Goal: Task Accomplishment & Management: Use online tool/utility

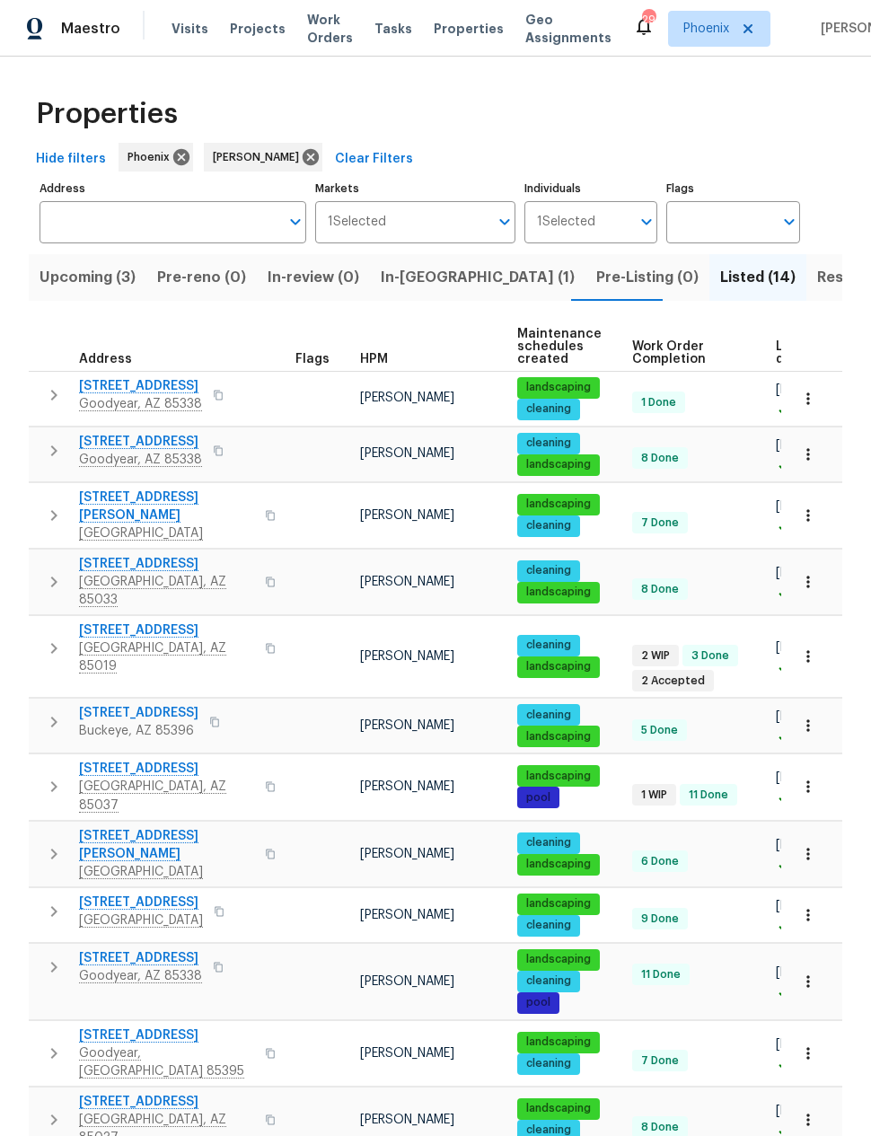
click at [417, 273] on span "In-[GEOGRAPHIC_DATA] (1)" at bounding box center [478, 277] width 194 height 25
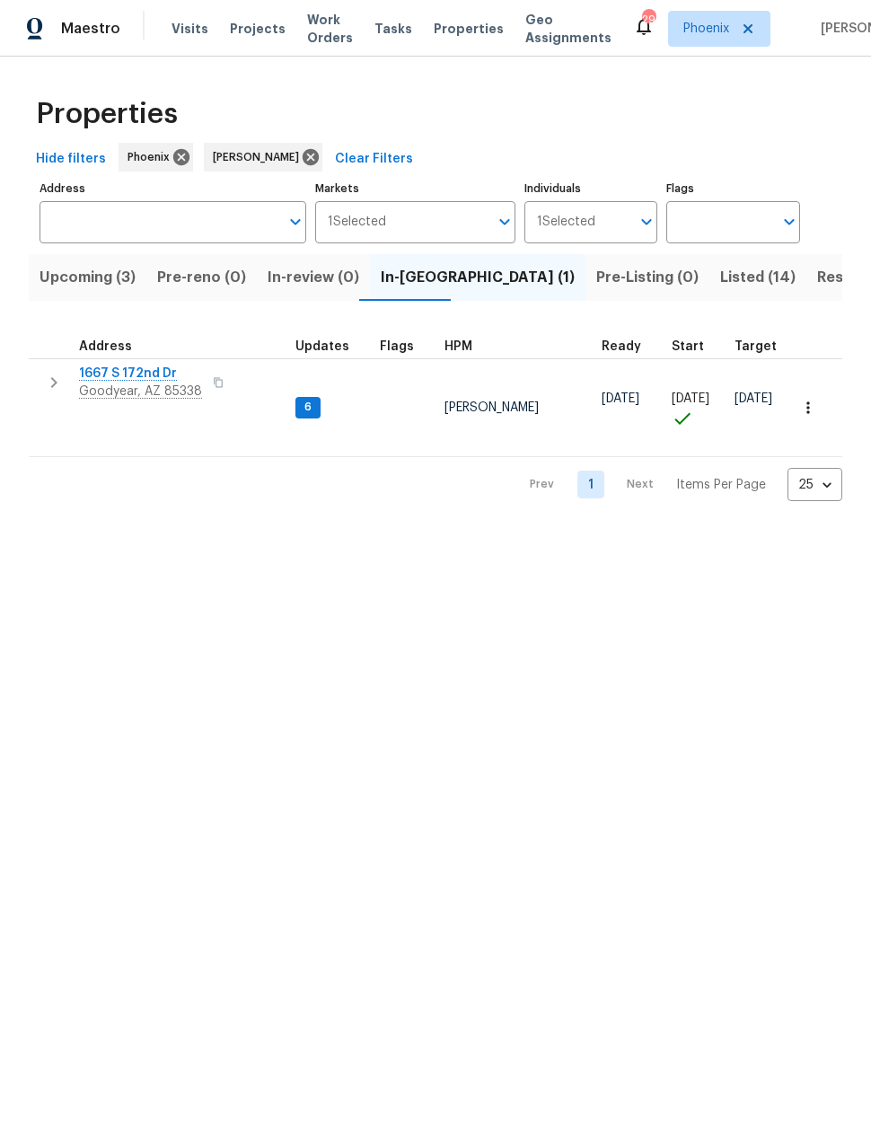
click at [61, 382] on icon "button" at bounding box center [54, 383] width 22 height 22
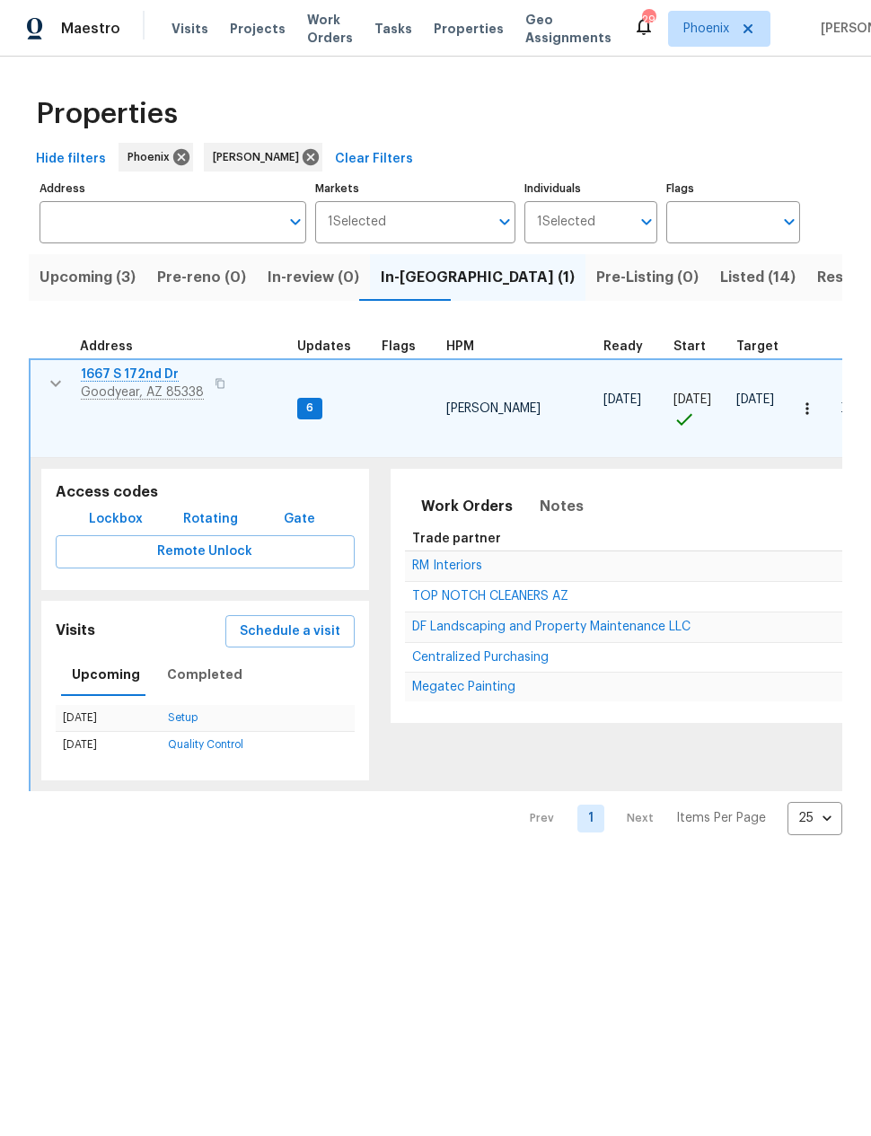
click at [314, 621] on span "Schedule a visit" at bounding box center [290, 632] width 101 height 22
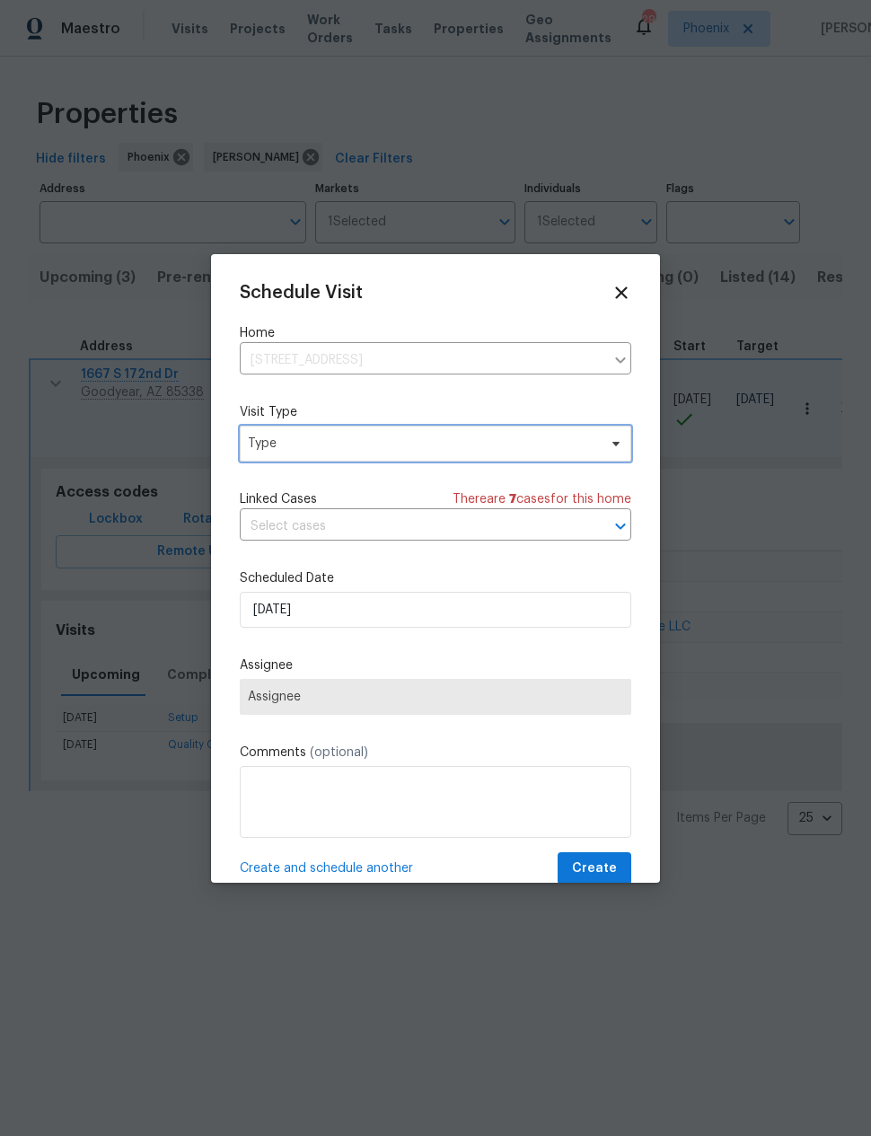
click at [367, 447] on span "Type" at bounding box center [422, 444] width 349 height 18
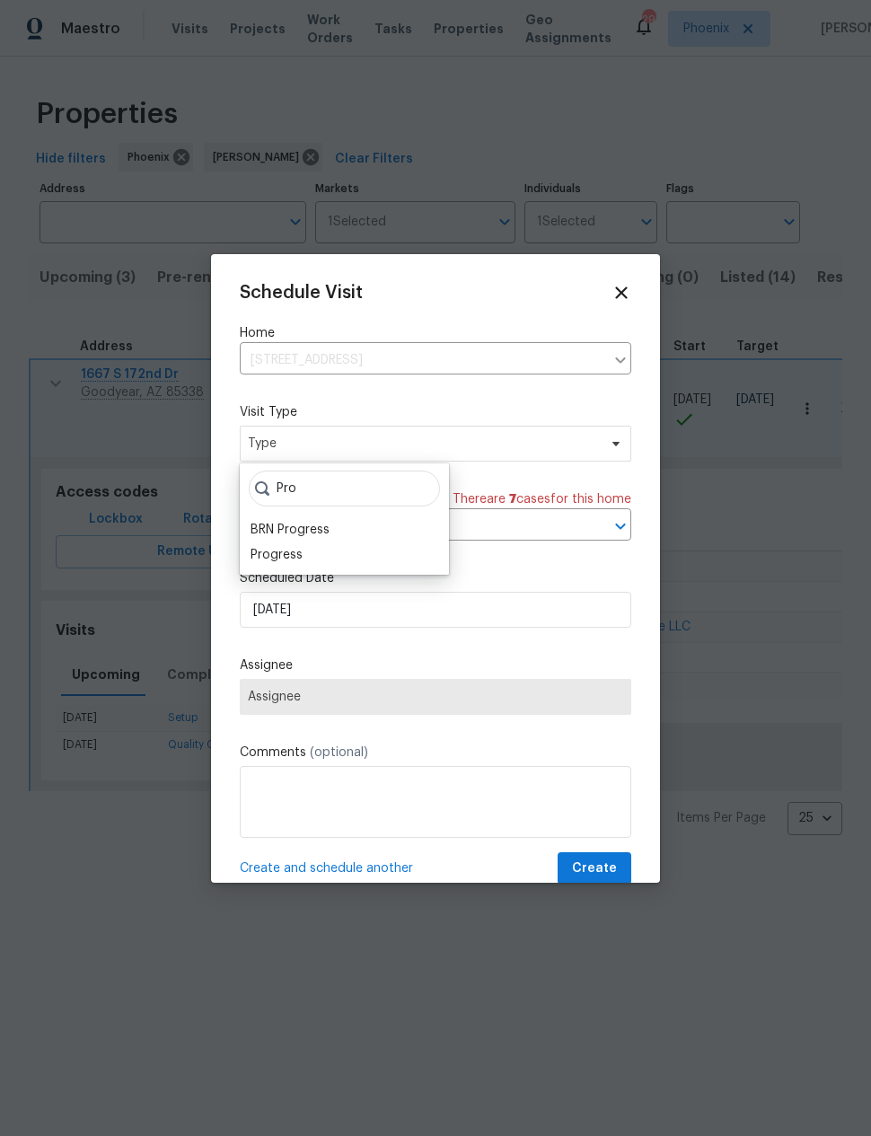
type input "Pro"
click at [299, 557] on div "Progress" at bounding box center [277, 555] width 52 height 18
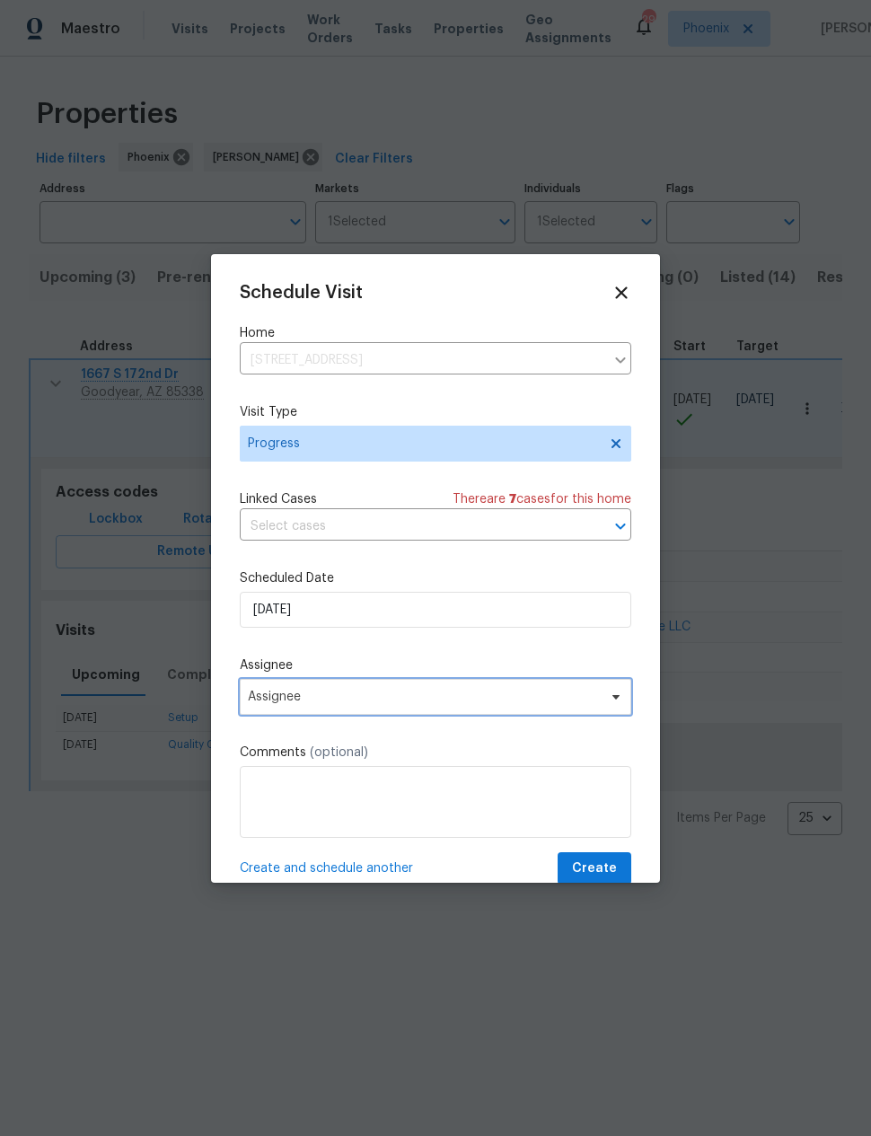
click at [397, 699] on span "Assignee" at bounding box center [424, 697] width 352 height 14
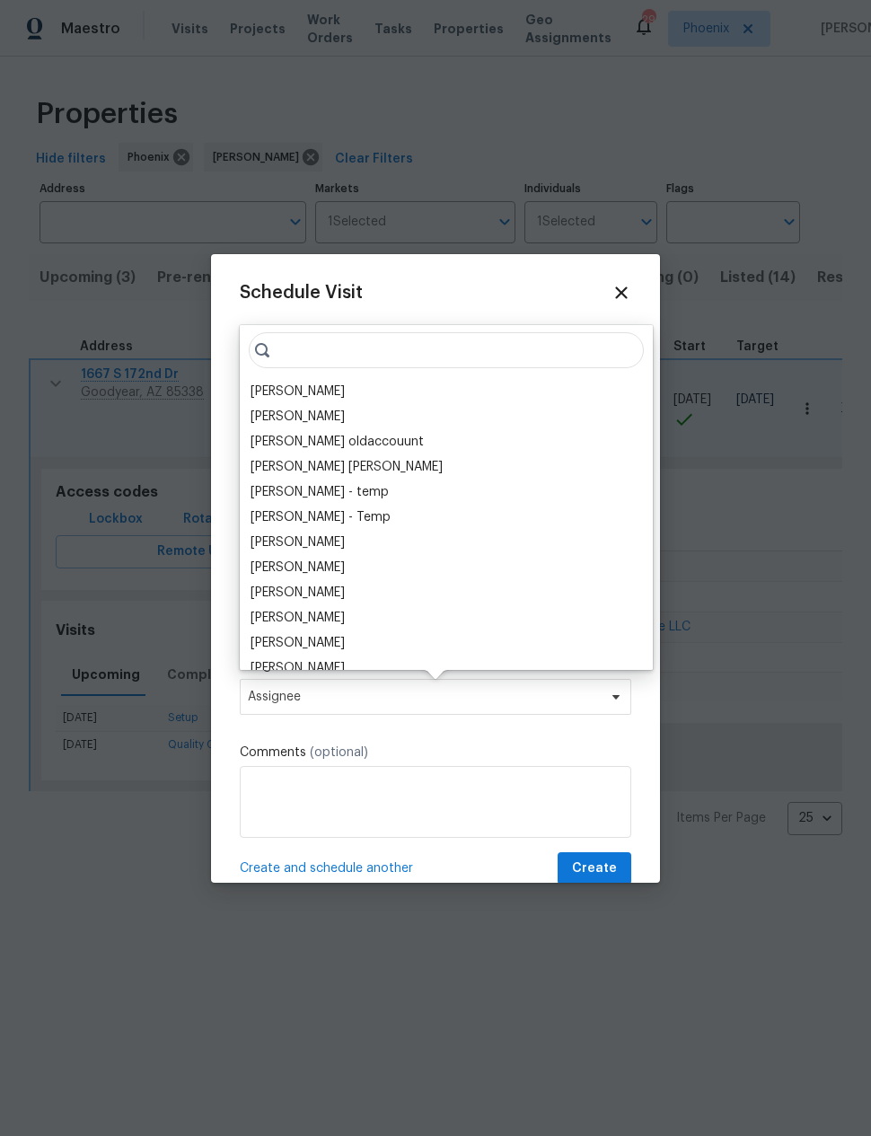
click at [319, 386] on div "[PERSON_NAME]" at bounding box center [298, 392] width 94 height 18
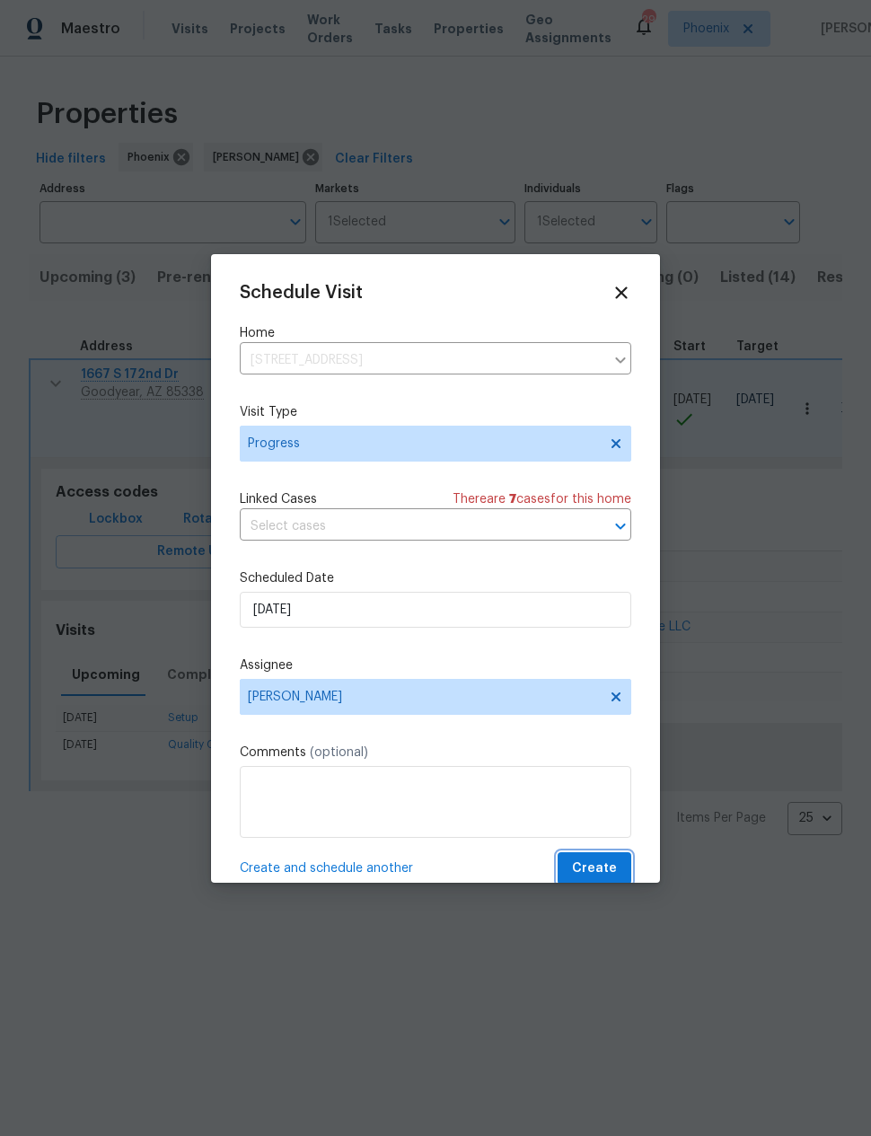
click at [612, 867] on span "Create" at bounding box center [594, 869] width 45 height 22
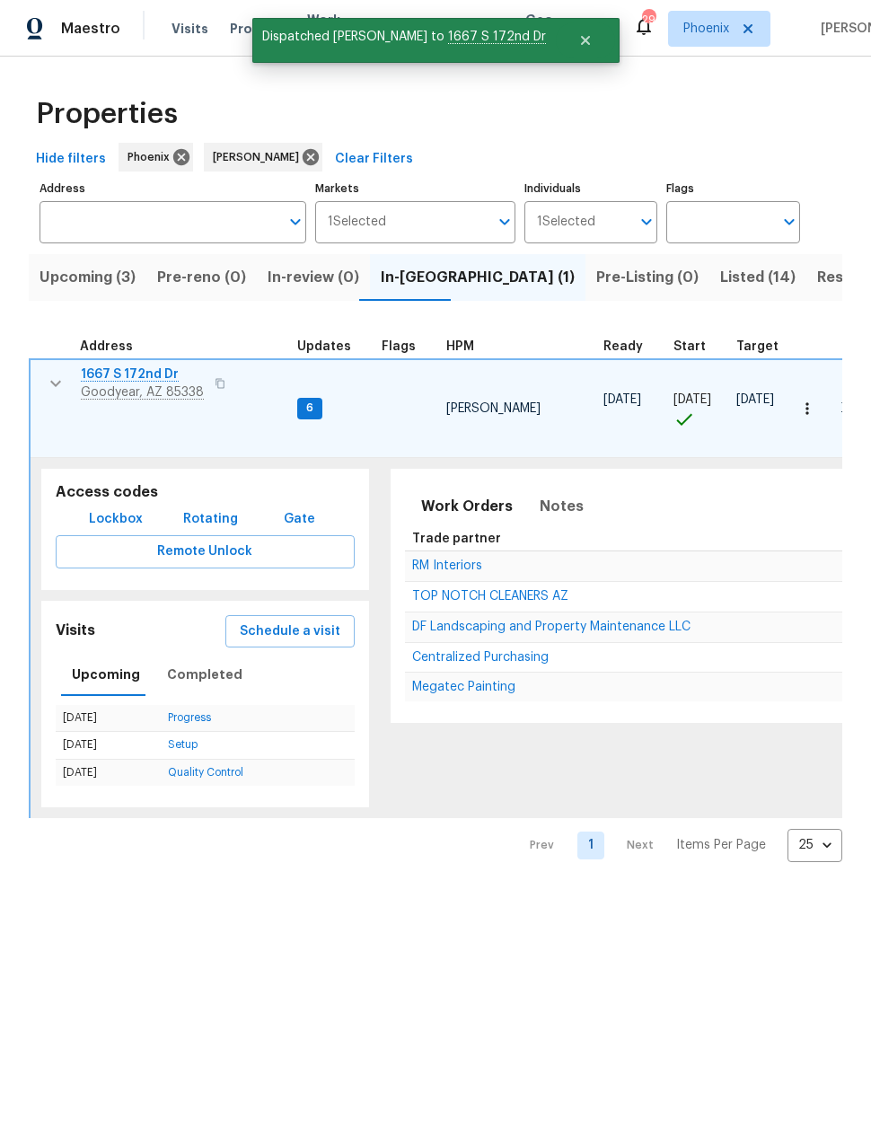
click at [132, 384] on span "1667 S 172nd Dr" at bounding box center [142, 375] width 123 height 18
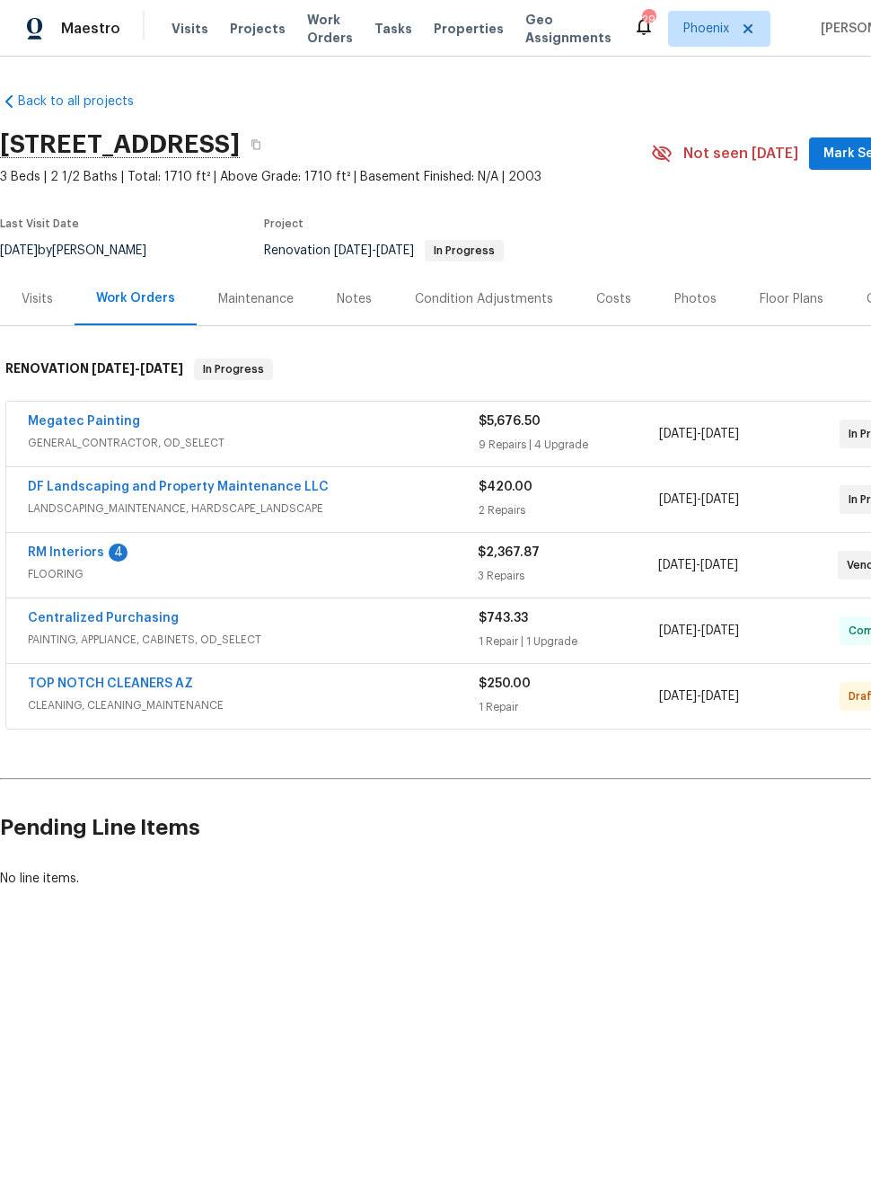
click at [93, 553] on link "RM Interiors" at bounding box center [66, 552] width 76 height 13
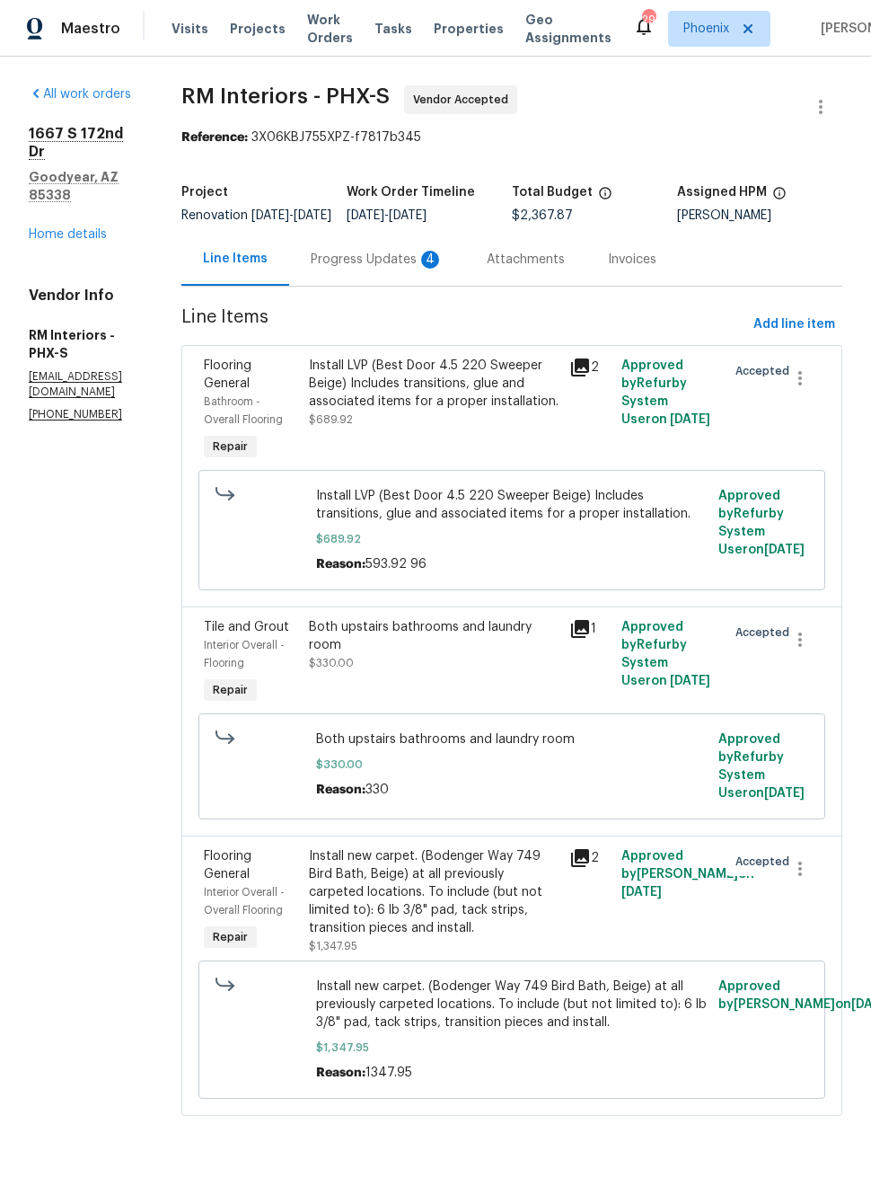
click at [426, 263] on div "Progress Updates 4" at bounding box center [377, 260] width 133 height 18
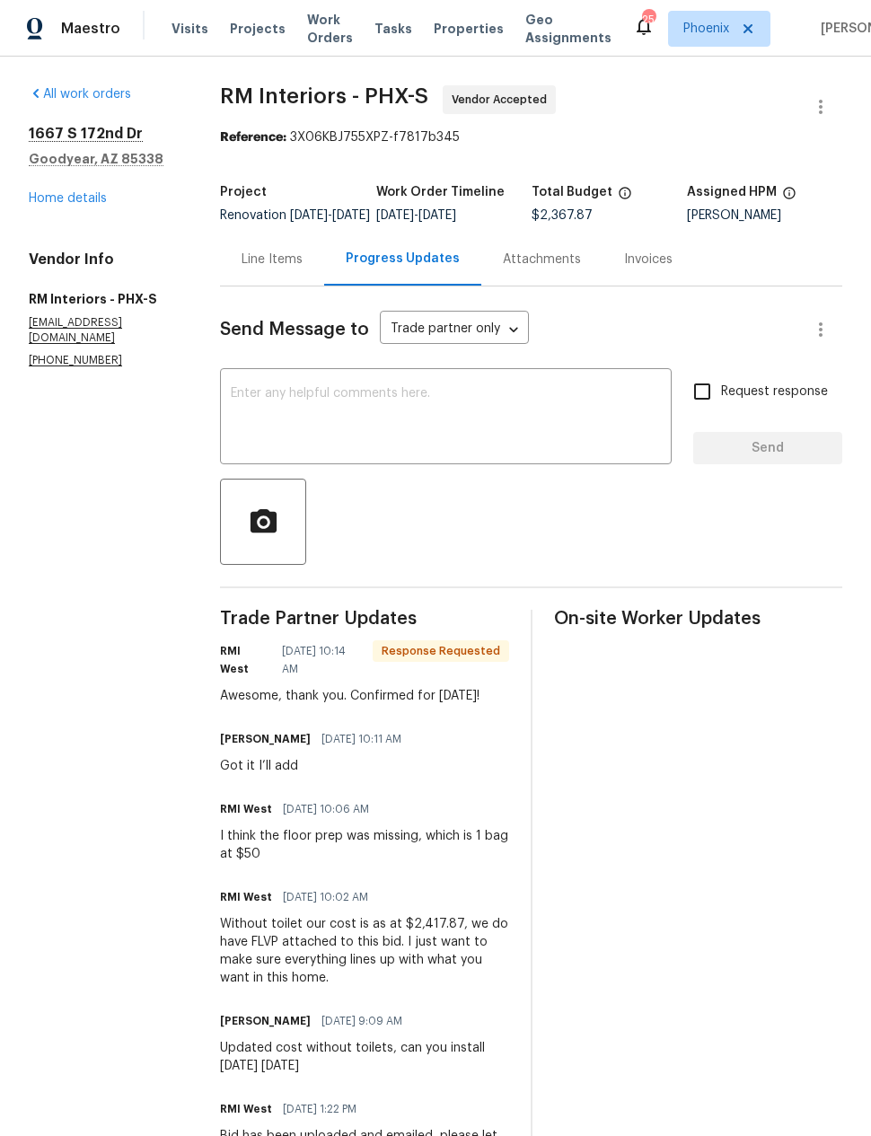
click at [278, 269] on div "Line Items" at bounding box center [272, 260] width 61 height 18
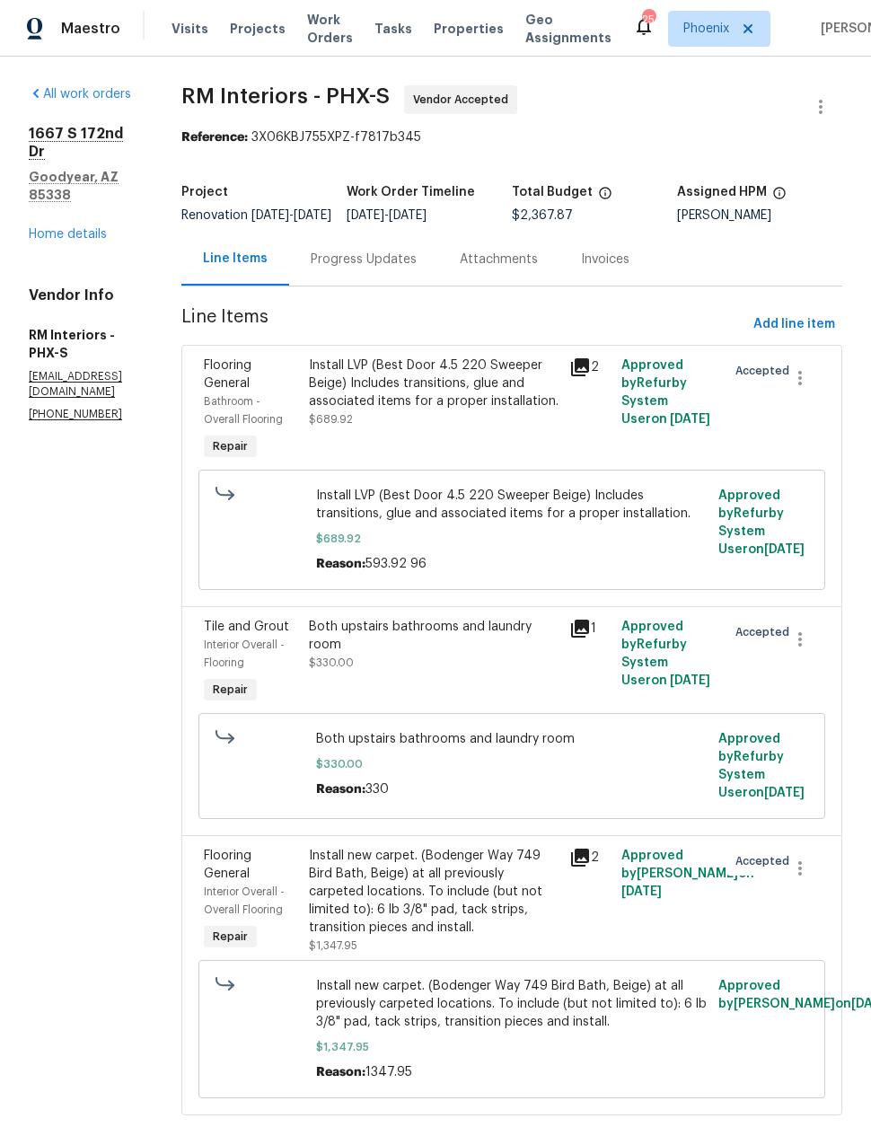
click at [494, 428] on div "Install LVP (Best Door 4.5 220 Sweeper Beige) Includes transitions, glue and as…" at bounding box center [434, 393] width 251 height 72
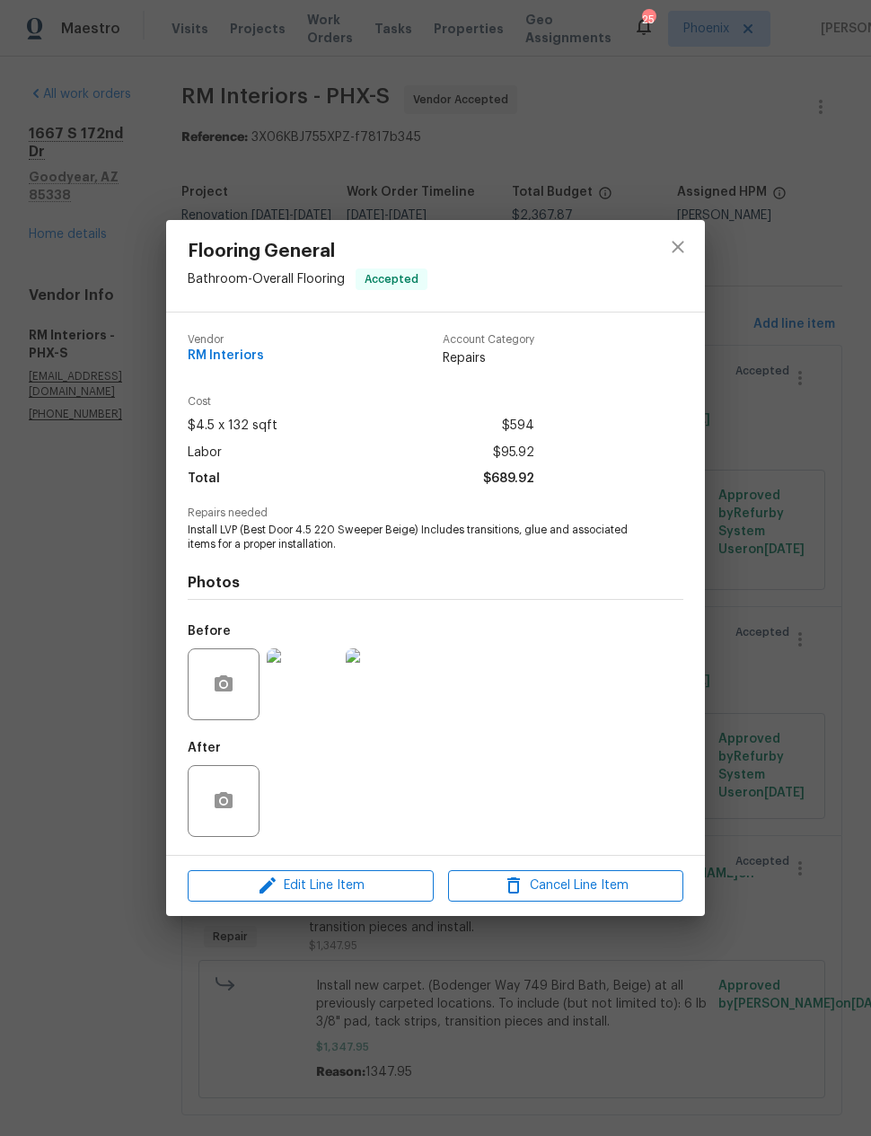
click at [379, 916] on div "Edit Line Item Cancel Line Item" at bounding box center [435, 886] width 539 height 60
click at [371, 889] on span "Edit Line Item" at bounding box center [310, 886] width 235 height 22
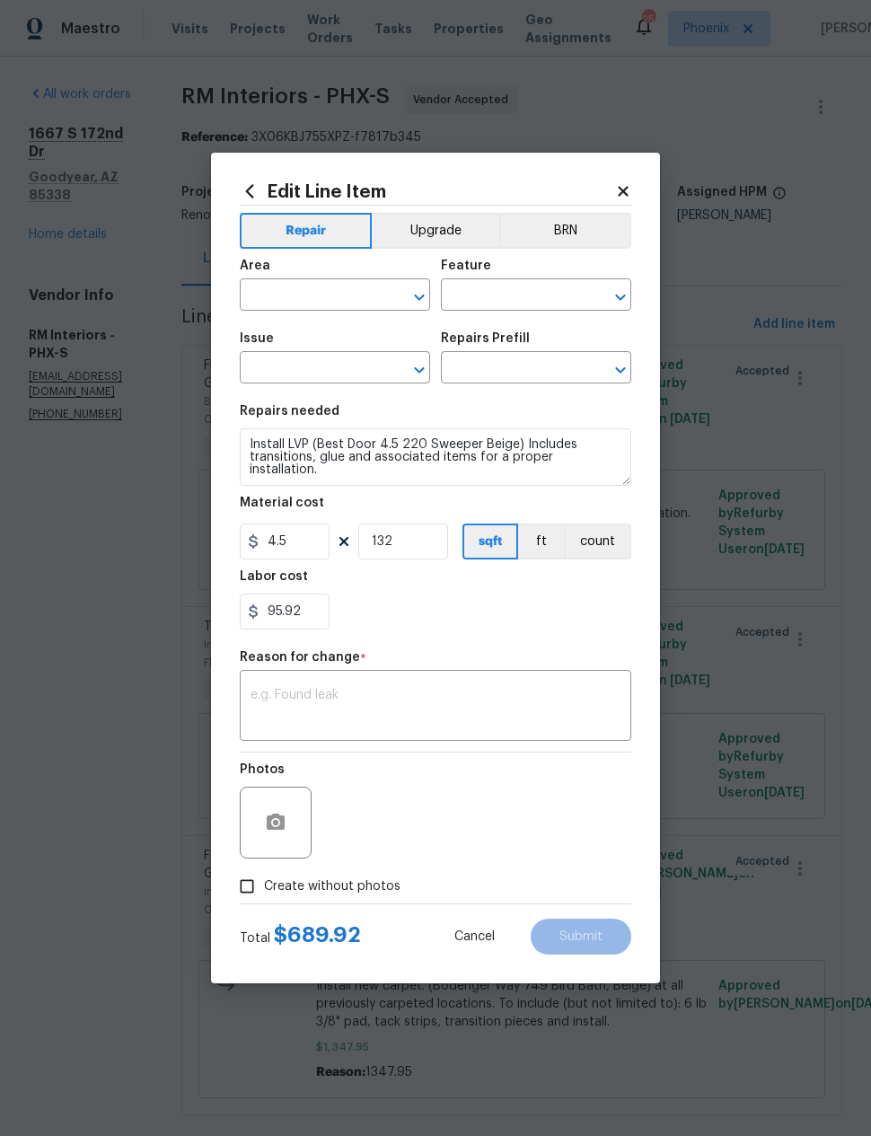
type input "Bathroom"
type input "Overall Flooring"
type input "Flooring General"
type input "Vinyl Plank LVL 2 - Best Door 4.5 (Beige) $3.90"
click at [349, 714] on textarea at bounding box center [436, 708] width 370 height 38
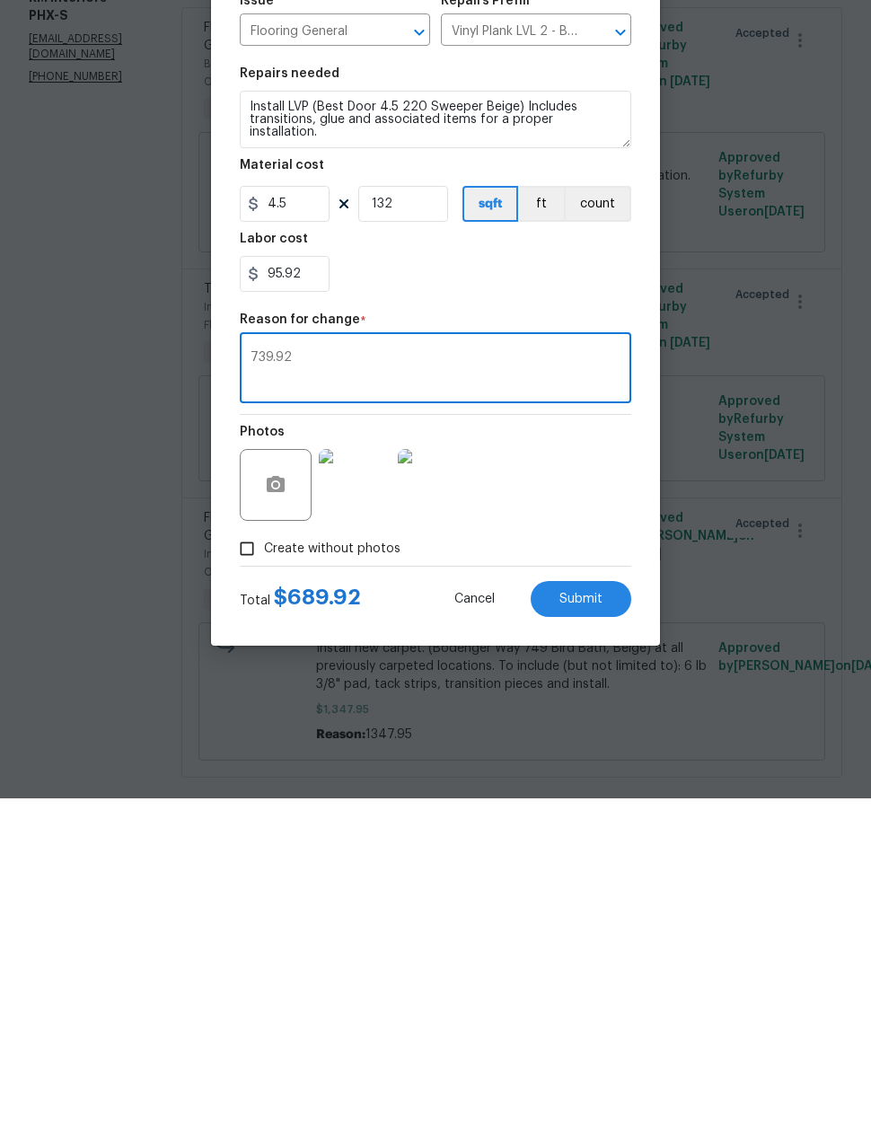
type textarea "739.92"
click at [578, 753] on div "Photos" at bounding box center [436, 811] width 392 height 117
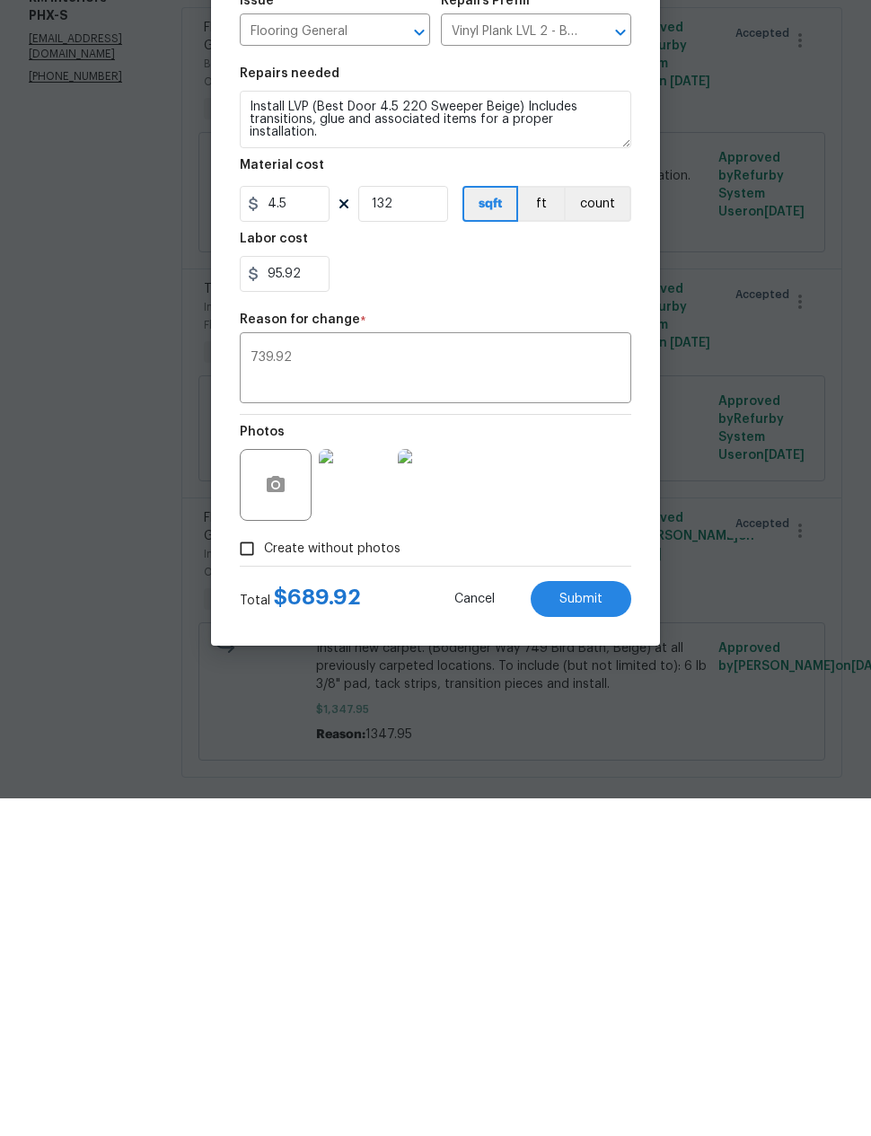
scroll to position [49, 0]
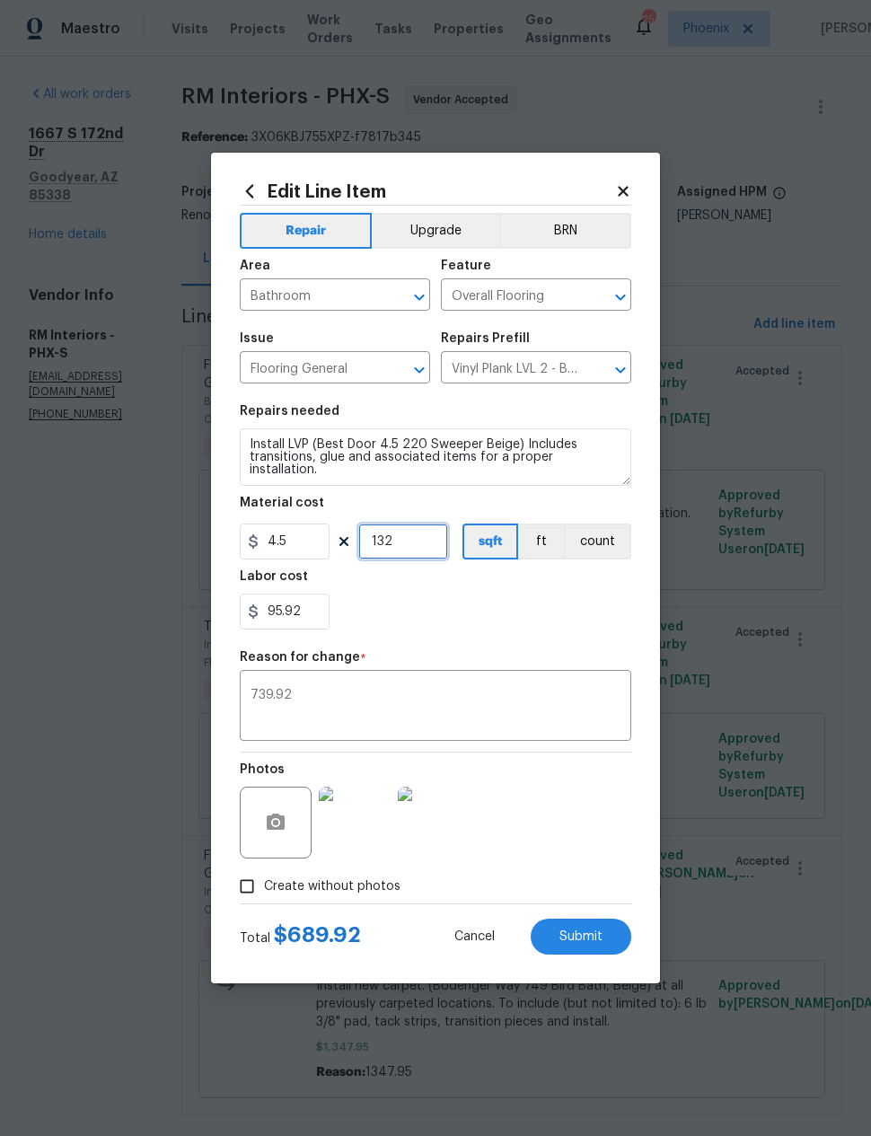
click at [411, 545] on input "132" at bounding box center [403, 542] width 90 height 36
click at [313, 530] on input "4.5" at bounding box center [285, 542] width 90 height 36
click at [305, 536] on input "4.5" at bounding box center [285, 542] width 90 height 36
click at [305, 535] on input "4.5" at bounding box center [285, 542] width 90 height 36
click at [303, 542] on input "4.5" at bounding box center [285, 542] width 90 height 36
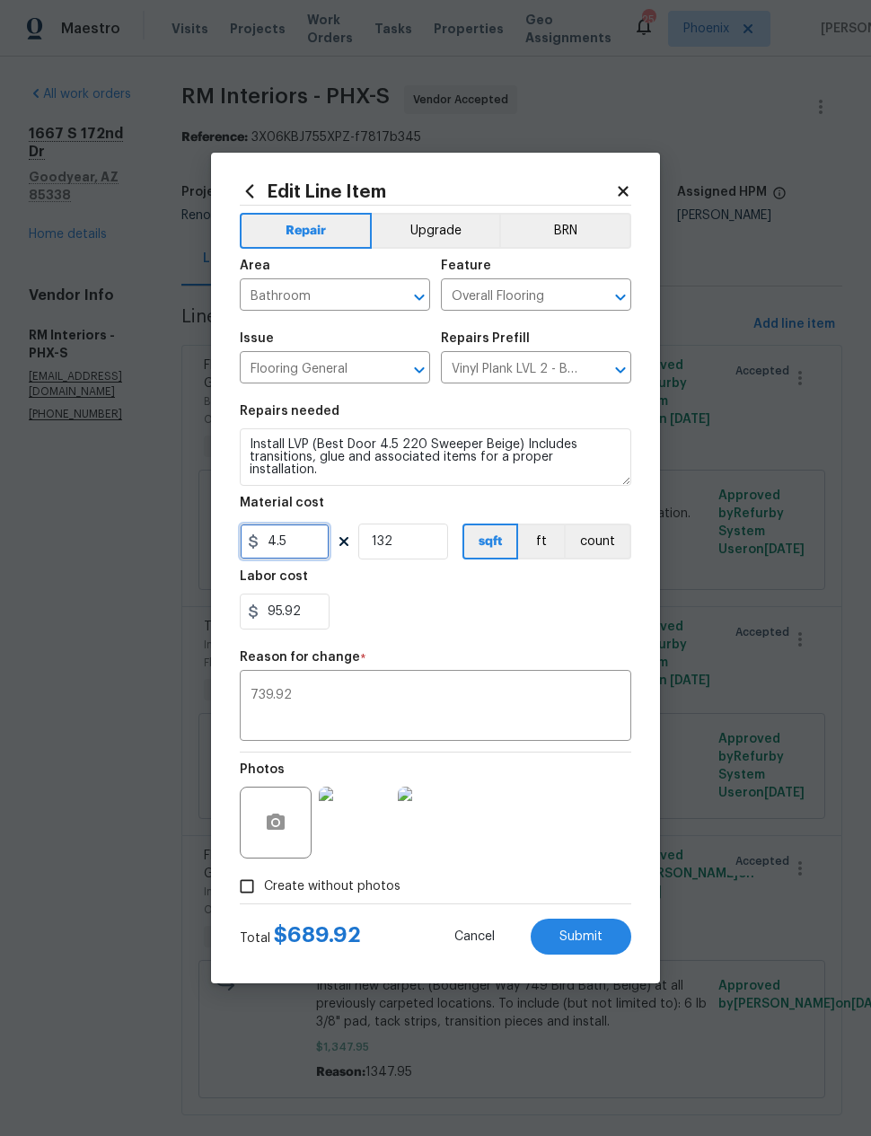
click at [303, 542] on input "4.5" at bounding box center [285, 542] width 90 height 36
type input "4.6"
click at [300, 608] on input "95.92" at bounding box center [285, 612] width 90 height 36
type input "9"
type input "50"
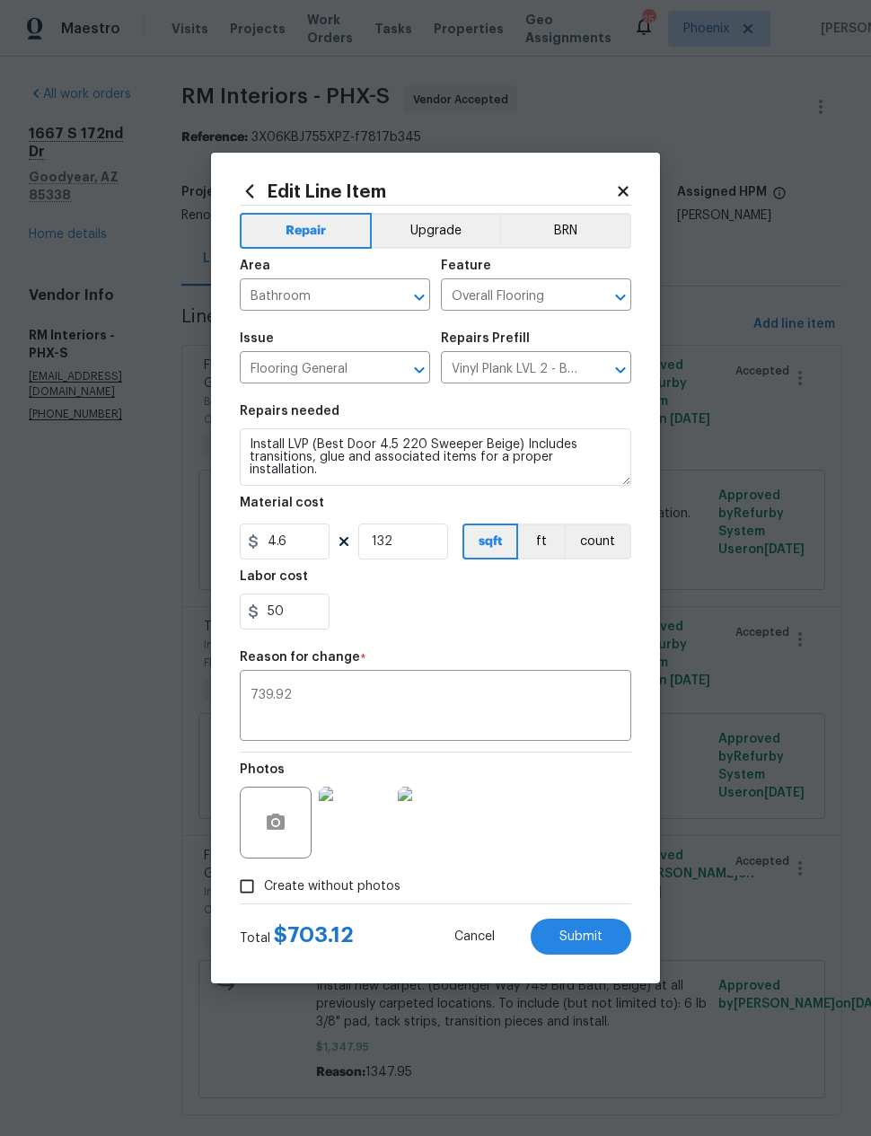
click at [540, 615] on div "50" at bounding box center [436, 612] width 392 height 36
click at [304, 540] on input "4.6" at bounding box center [285, 542] width 90 height 36
click at [530, 642] on div "Repair Upgrade BRN Area Bathroom ​ Feature Overall Flooring ​ Issue Flooring Ge…" at bounding box center [436, 555] width 392 height 698
click at [310, 540] on input "4.7" at bounding box center [285, 542] width 90 height 36
click at [577, 616] on div "50" at bounding box center [436, 612] width 392 height 36
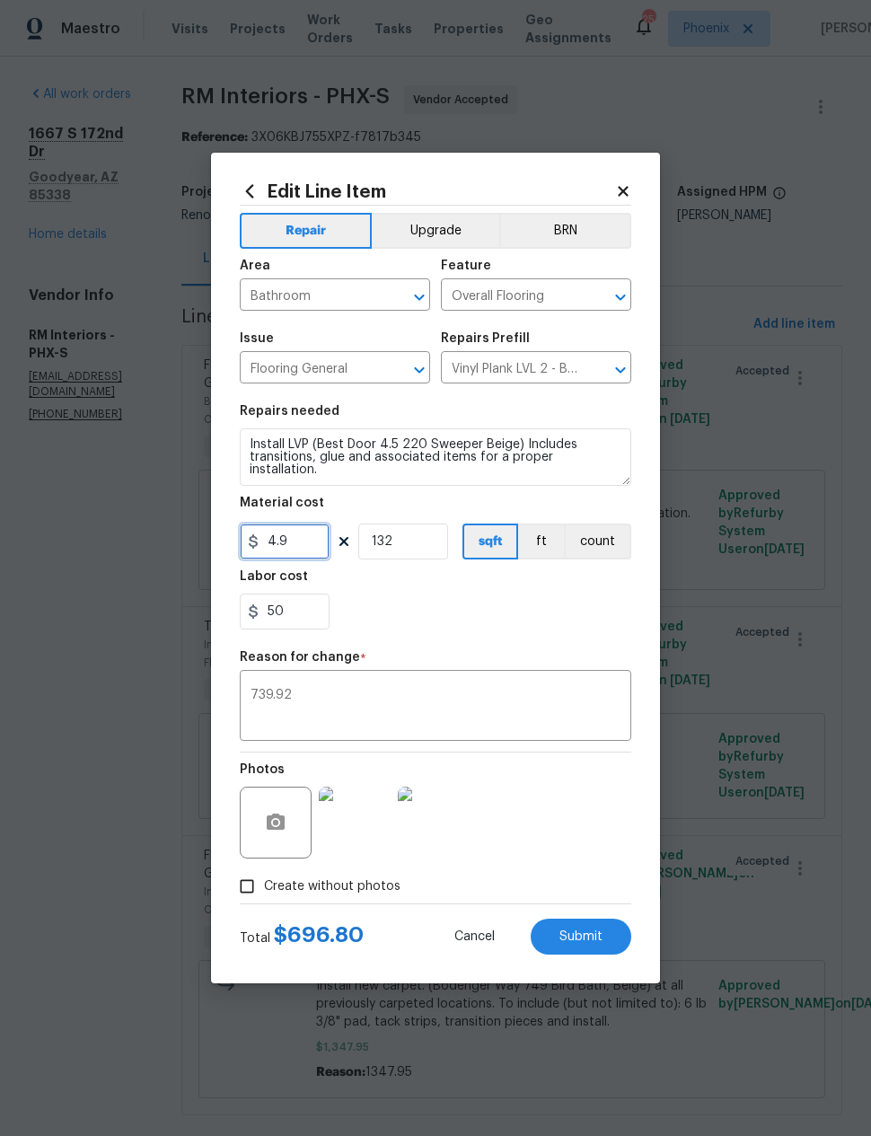
click at [322, 535] on input "4.9" at bounding box center [285, 542] width 90 height 36
click at [313, 541] on input "4.9" at bounding box center [285, 542] width 90 height 36
click at [470, 602] on div "50" at bounding box center [436, 612] width 392 height 36
click at [308, 535] on input "5" at bounding box center [285, 542] width 90 height 36
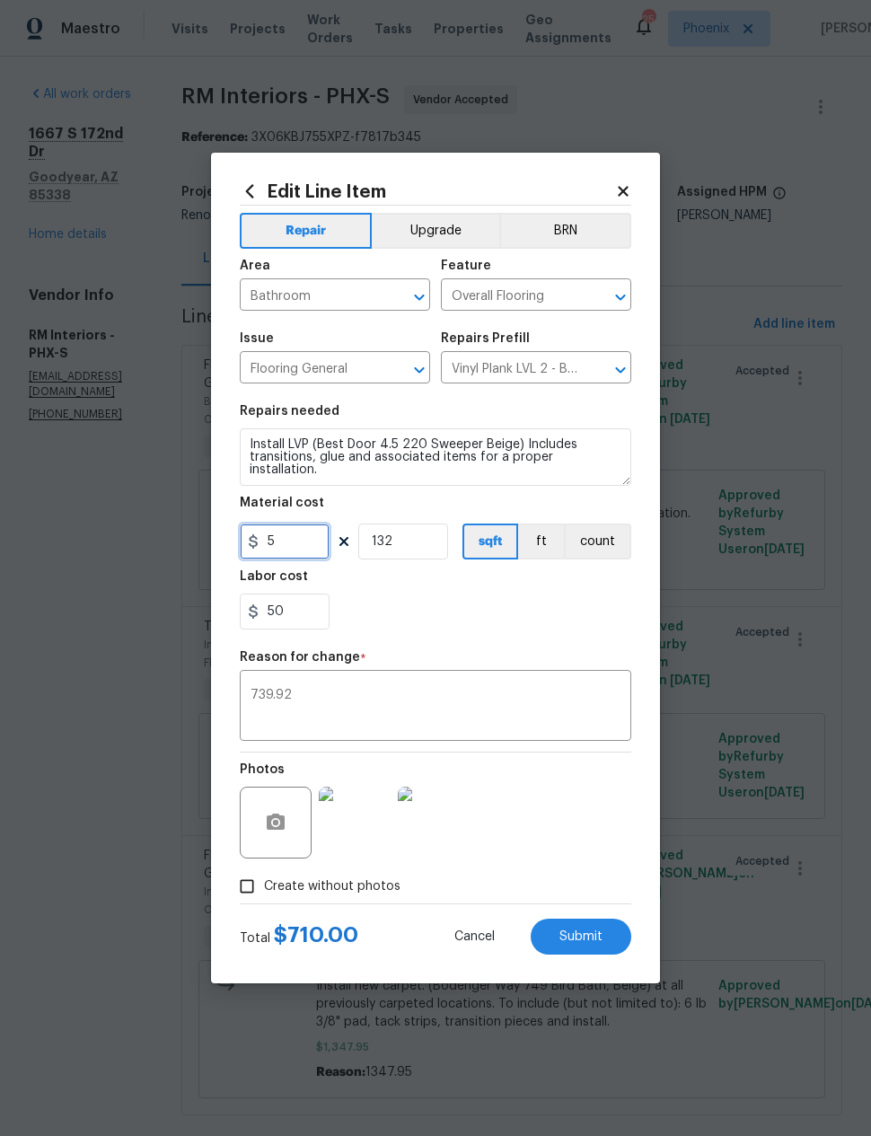
click at [296, 546] on input "5" at bounding box center [285, 542] width 90 height 36
click at [513, 602] on div "50" at bounding box center [436, 612] width 392 height 36
click at [314, 533] on input "5.05" at bounding box center [285, 542] width 90 height 36
click at [296, 542] on input "5.05" at bounding box center [285, 542] width 90 height 36
click at [296, 541] on input "5.05" at bounding box center [285, 542] width 90 height 36
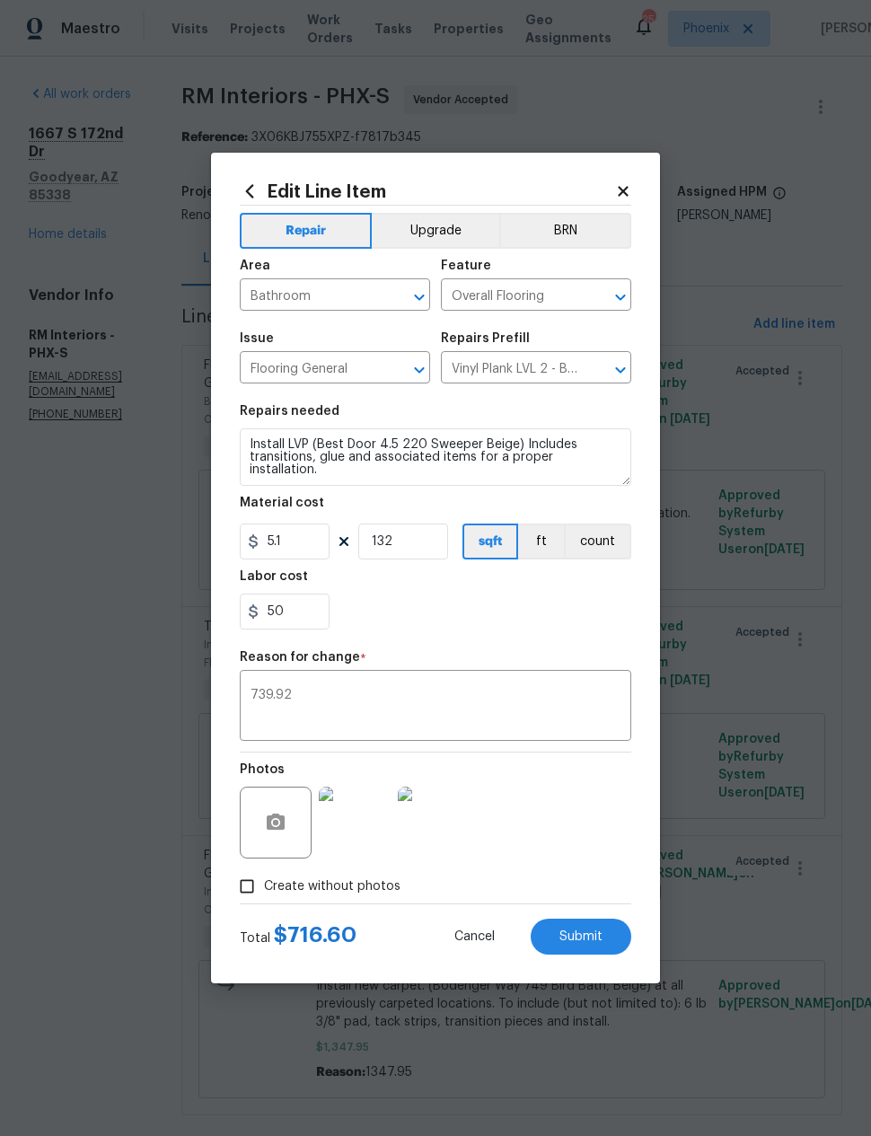
click at [553, 630] on div "50" at bounding box center [436, 612] width 392 height 36
click at [306, 542] on input "5.1" at bounding box center [285, 542] width 90 height 36
click at [401, 621] on div "50" at bounding box center [436, 612] width 392 height 36
click at [301, 544] on input "5.11" at bounding box center [285, 542] width 90 height 36
click at [417, 614] on div "50" at bounding box center [436, 612] width 392 height 36
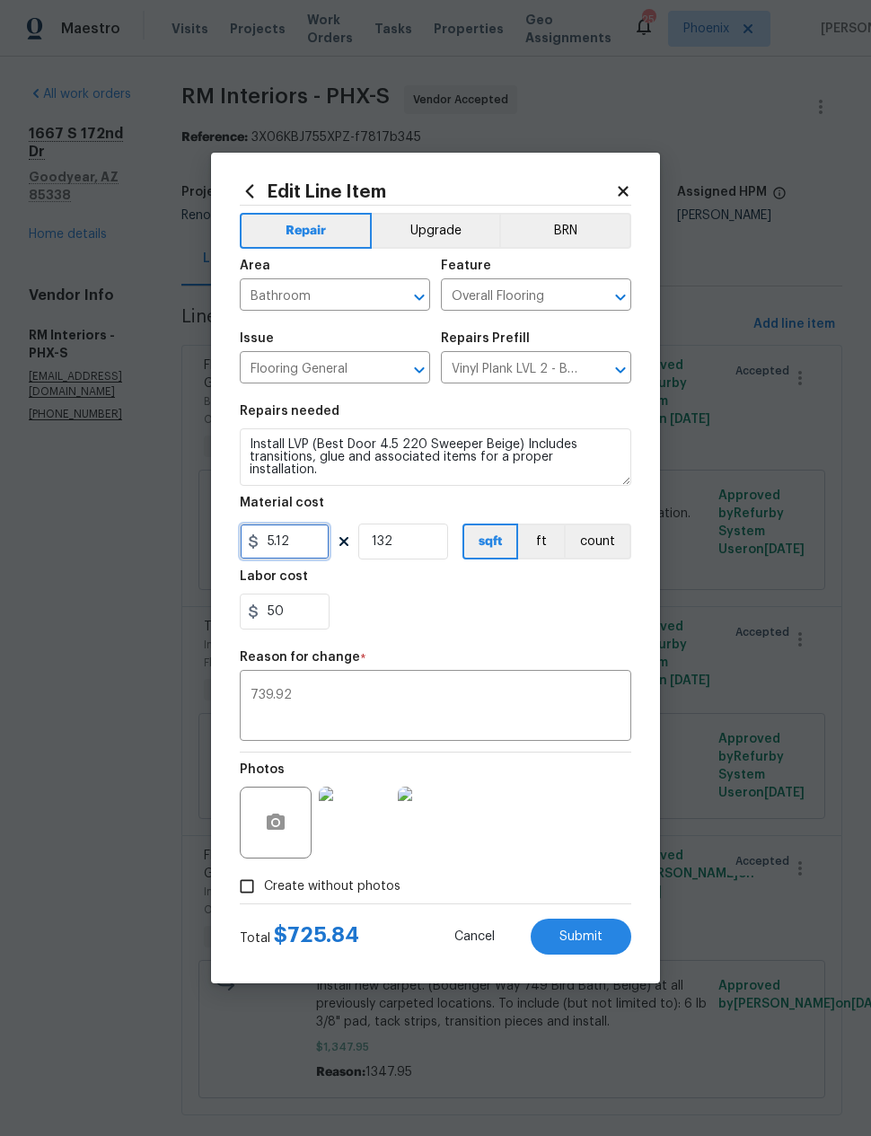
click at [304, 543] on input "5.12" at bounding box center [285, 542] width 90 height 36
click at [453, 594] on div "Labor cost" at bounding box center [436, 581] width 392 height 23
click at [305, 544] on input "5.14" at bounding box center [285, 542] width 90 height 36
click at [472, 608] on div "50" at bounding box center [436, 612] width 392 height 36
click at [324, 539] on input "5.15" at bounding box center [285, 542] width 90 height 36
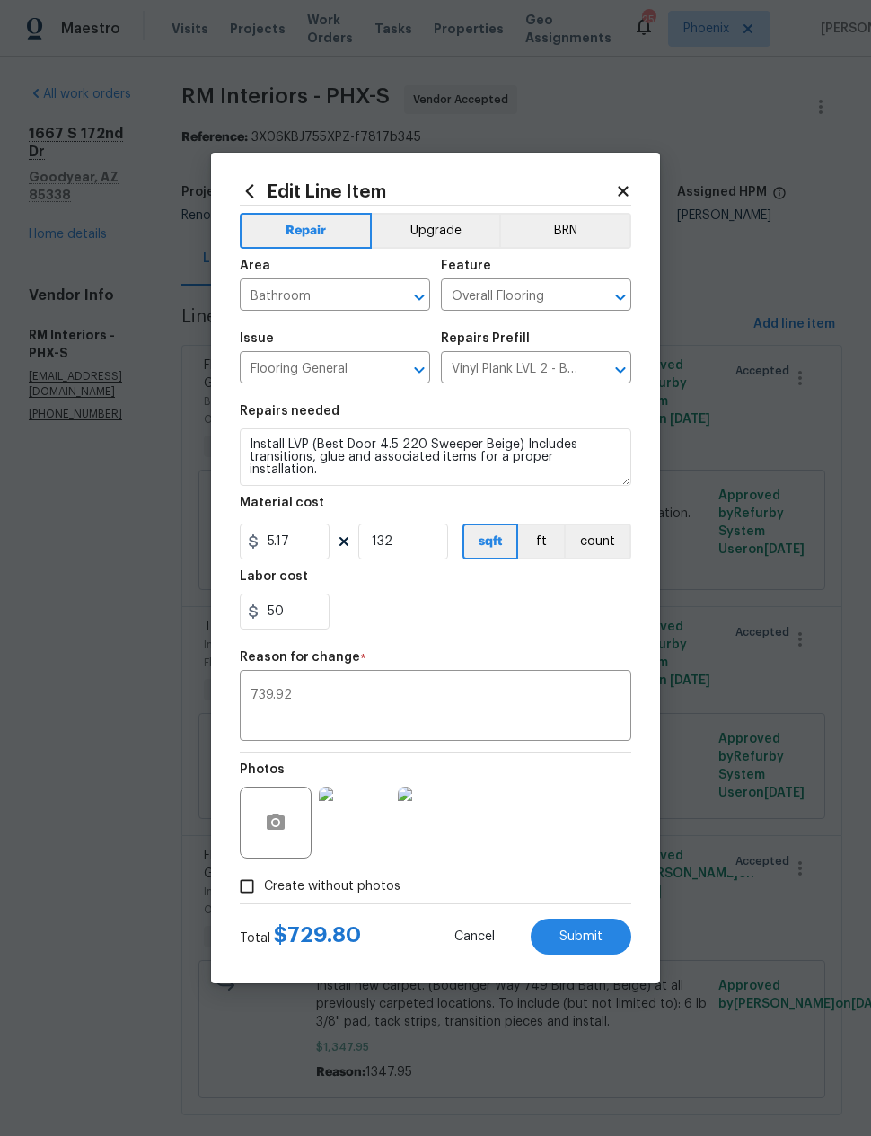
click at [542, 633] on section "Repairs needed Install LVP (Best Door 4.5 220 Sweeper Beige) Includes transitio…" at bounding box center [436, 517] width 392 height 246
click at [322, 548] on input "5.17" at bounding box center [285, 542] width 90 height 36
click at [522, 635] on section "Repairs needed Install LVP (Best Door 4.5 220 Sweeper Beige) Includes transitio…" at bounding box center [436, 517] width 392 height 246
click at [313, 549] on input "5.18" at bounding box center [285, 542] width 90 height 36
click at [562, 630] on div "50" at bounding box center [436, 612] width 392 height 36
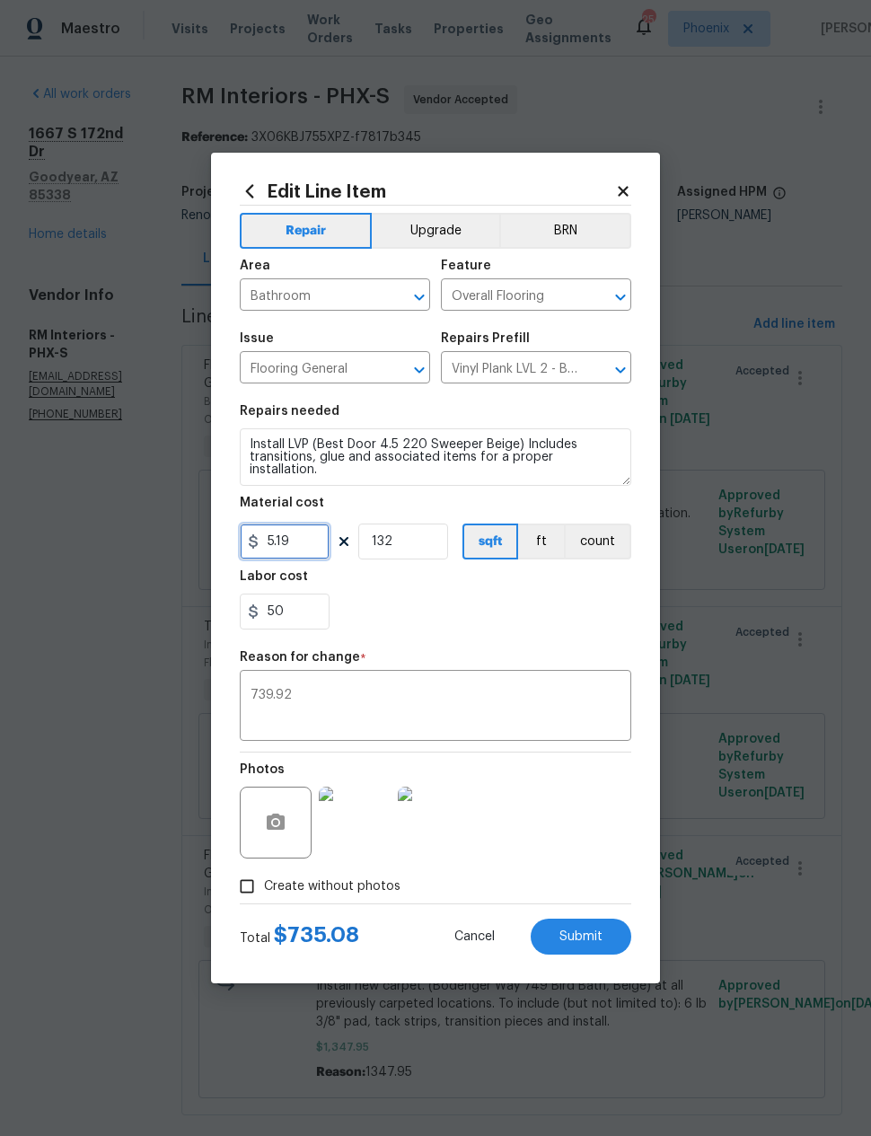
click at [303, 540] on input "5.19" at bounding box center [285, 542] width 90 height 36
click at [408, 614] on div "50" at bounding box center [436, 612] width 392 height 36
click at [310, 544] on input "5.21" at bounding box center [285, 542] width 90 height 36
type input "5.22"
click at [443, 617] on div "50" at bounding box center [436, 612] width 392 height 36
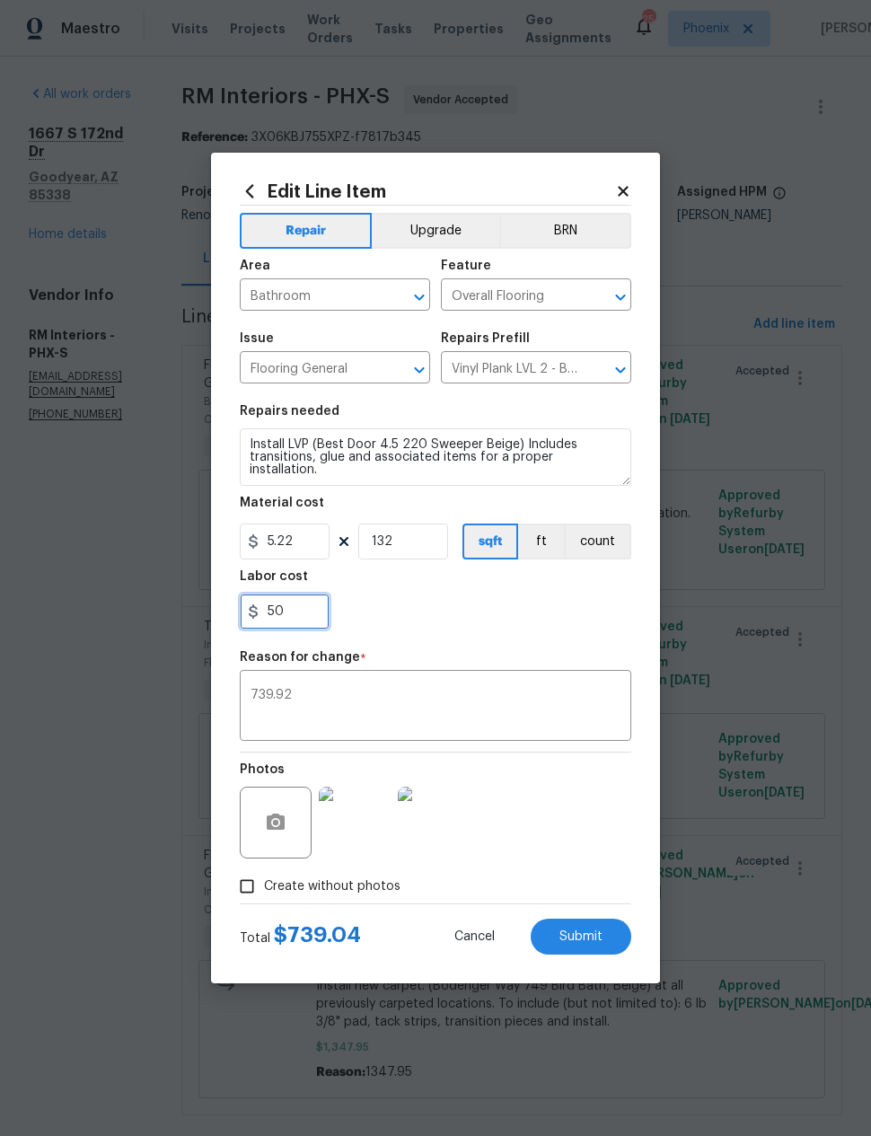
click at [297, 612] on input "50" at bounding box center [285, 612] width 90 height 36
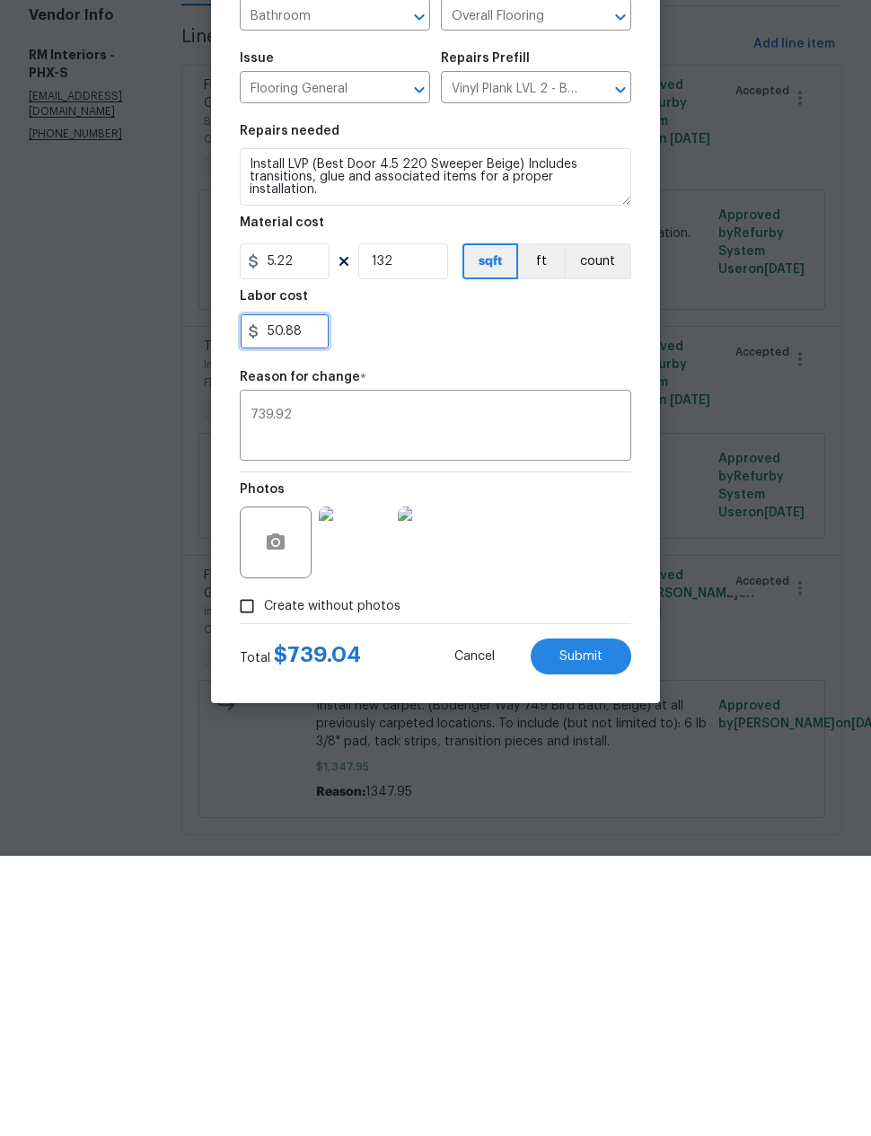
type input "50.88"
click at [596, 753] on div "Photos" at bounding box center [436, 811] width 392 height 117
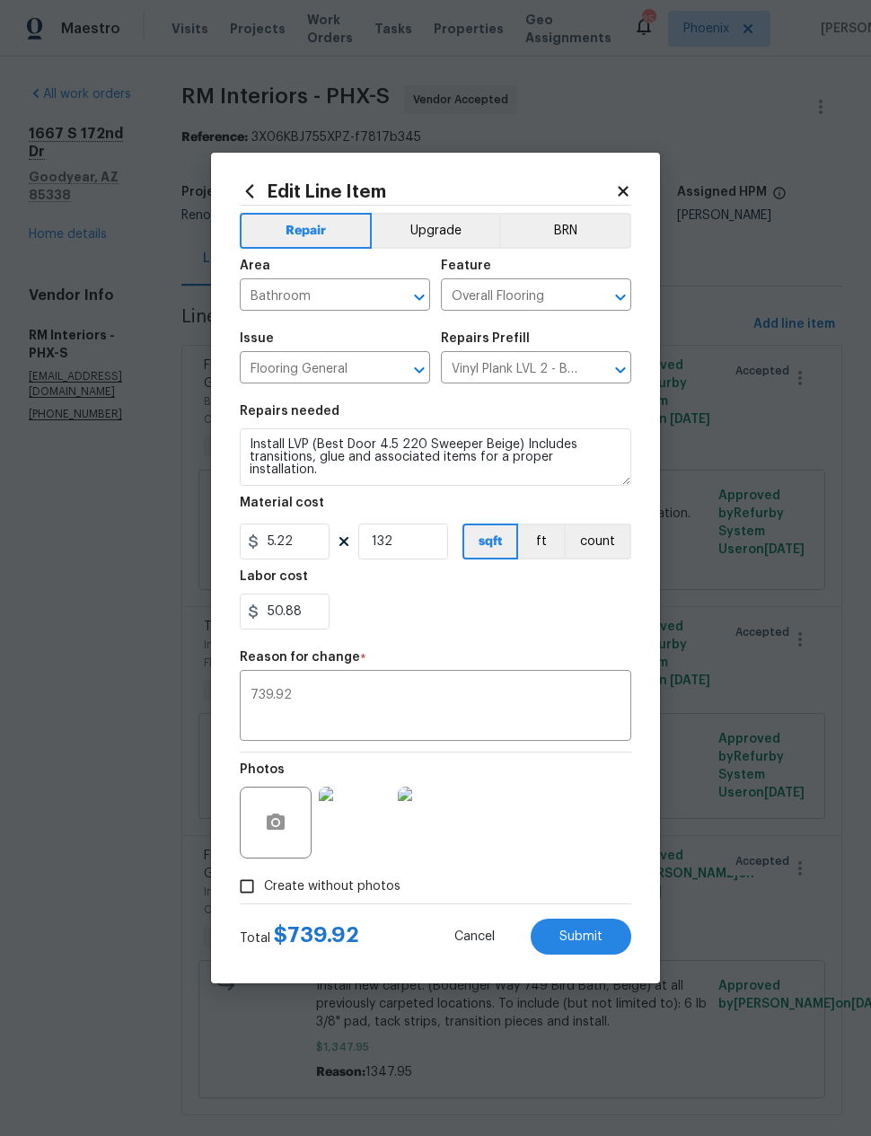
click at [593, 936] on span "Submit" at bounding box center [581, 937] width 43 height 13
type input "4.5"
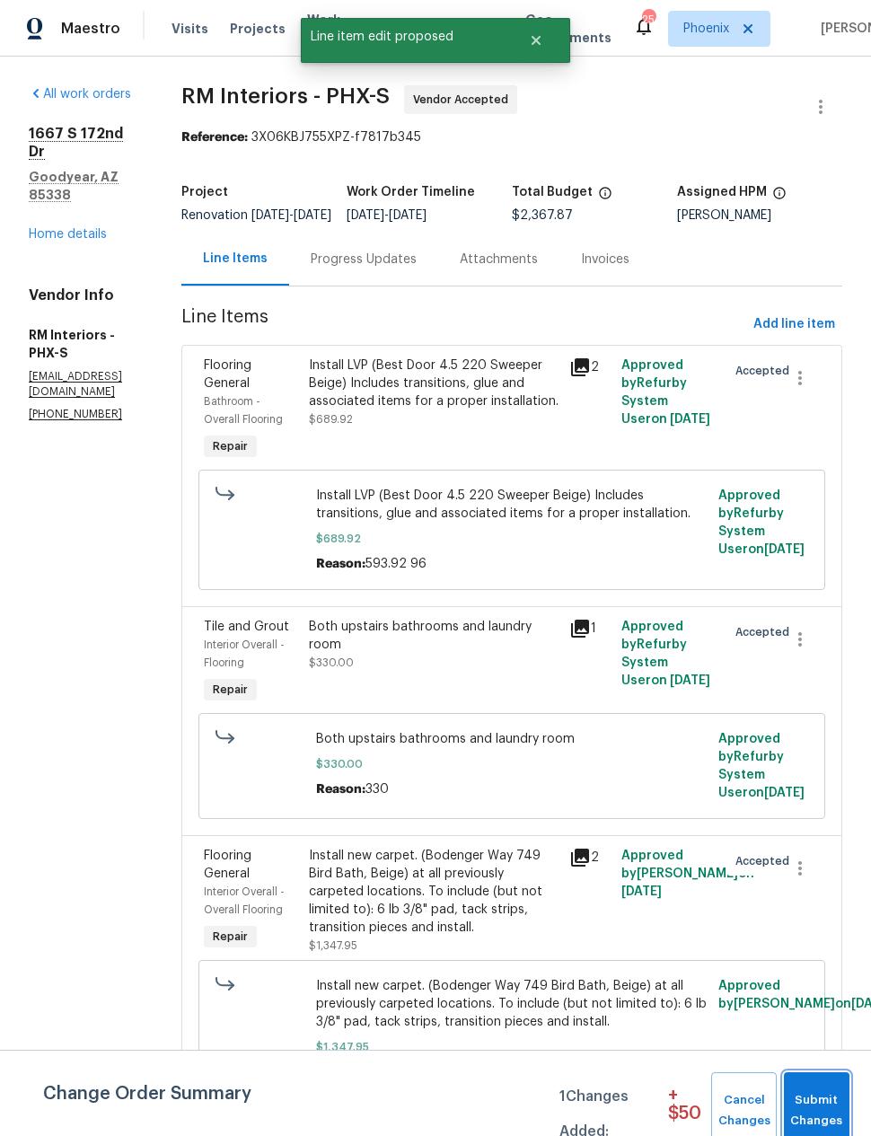
click at [812, 1105] on span "Submit Changes" at bounding box center [817, 1111] width 48 height 41
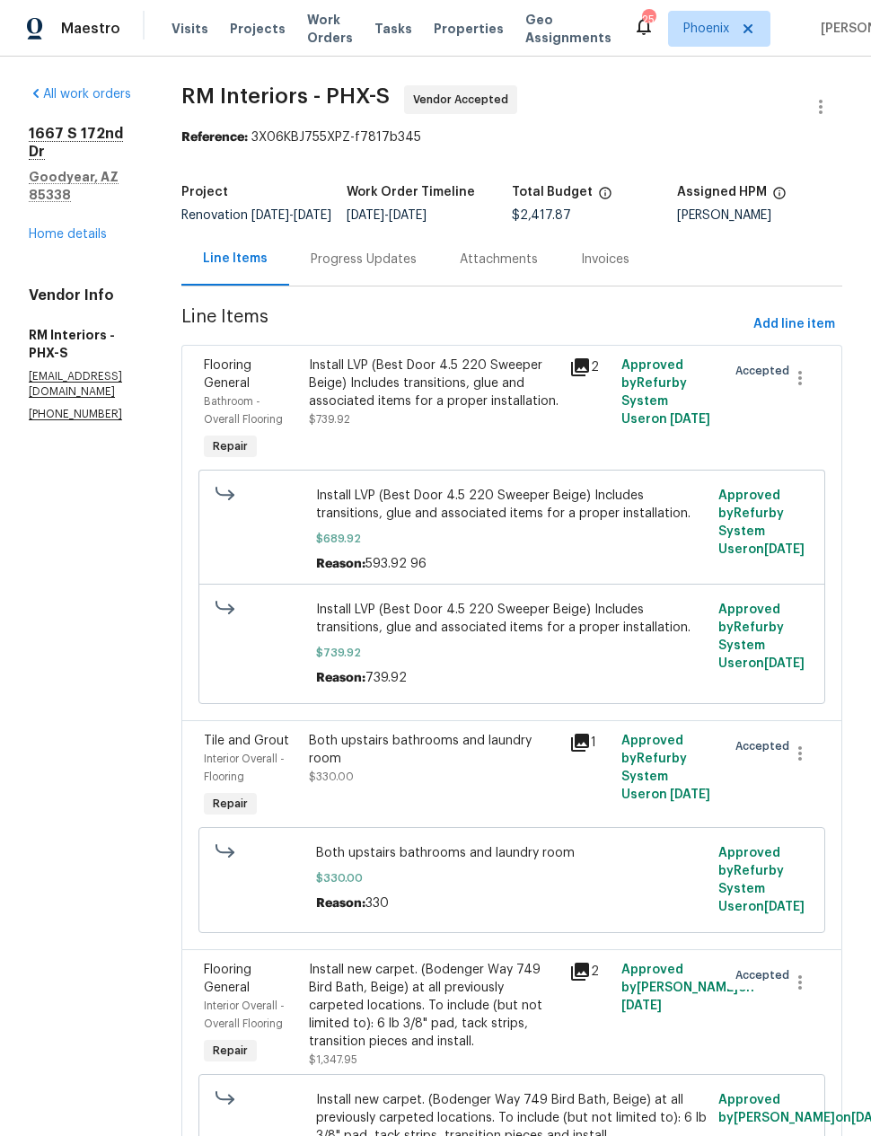
click at [377, 285] on div "Progress Updates" at bounding box center [363, 259] width 149 height 53
